Goal: Task Accomplishment & Management: Use online tool/utility

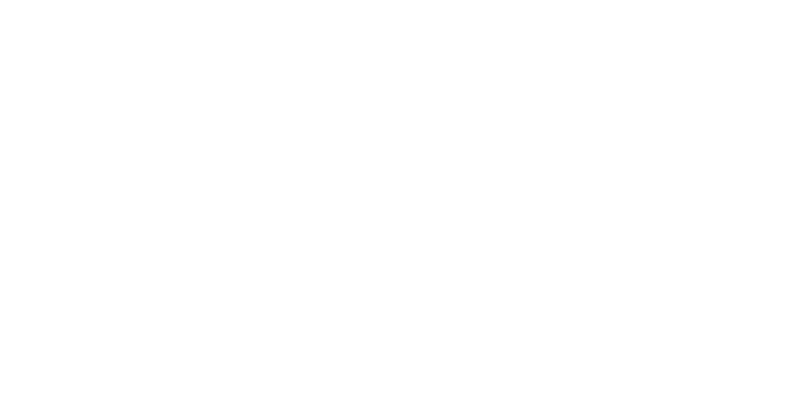
click at [165, 224] on button "Timeline" at bounding box center [106, 233] width 119 height 31
click at [134, 82] on div "Order details" at bounding box center [107, 77] width 53 height 11
click at [694, 269] on button "Add labels" at bounding box center [664, 264] width 57 height 17
click at [694, 259] on button "Add labels" at bounding box center [664, 264] width 57 height 17
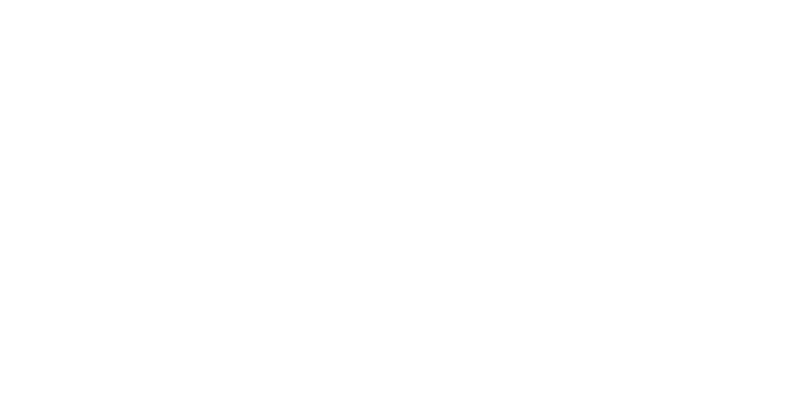
click at [694, 261] on button "Add labels" at bounding box center [664, 264] width 57 height 17
type input "Fab"
click at [578, 143] on div "Assigned to Add team member" at bounding box center [516, 142] width 125 height 87
click at [596, 64] on button "Close" at bounding box center [573, 69] width 46 height 20
